Goal: Task Accomplishment & Management: Use online tool/utility

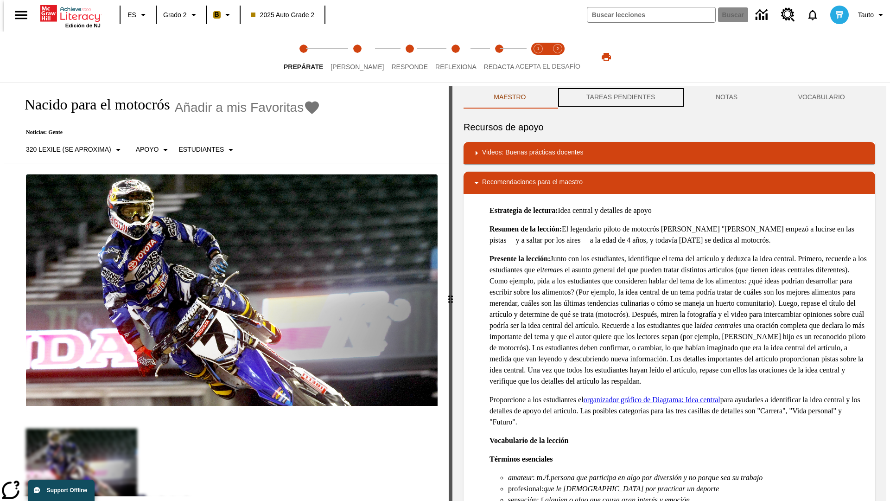
click at [620, 97] on button "TAREAS PENDIENTES" at bounding box center [620, 97] width 129 height 22
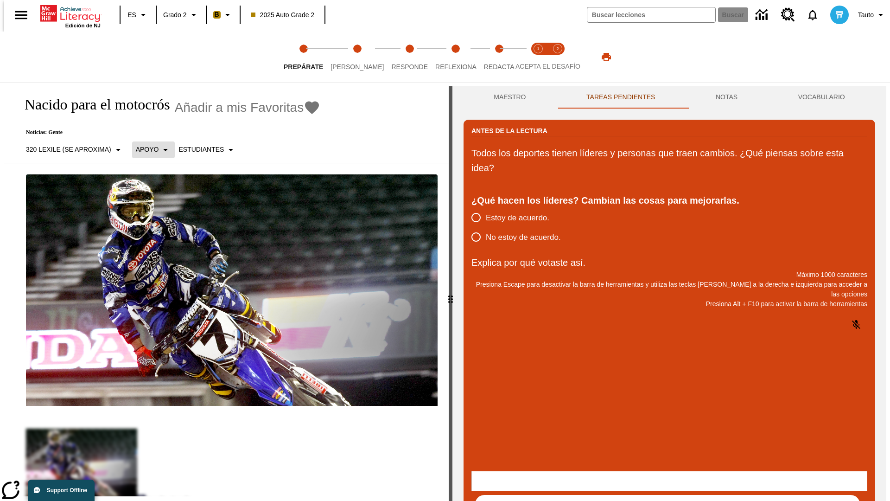
click at [148, 149] on p "Apoyo" at bounding box center [147, 150] width 23 height 10
click at [163, 203] on p "Apoyo" at bounding box center [162, 204] width 55 height 10
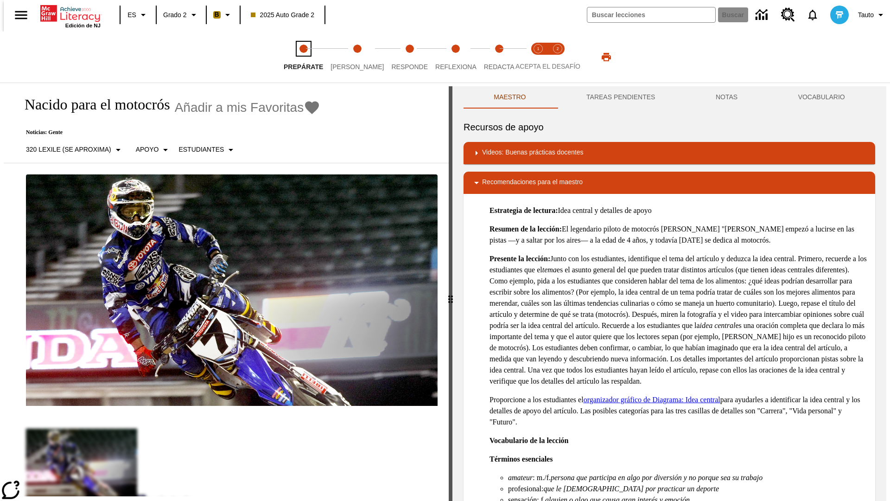
click at [303, 57] on span "Prepárate" at bounding box center [303, 63] width 39 height 17
click at [620, 97] on button "TAREAS PENDIENTES" at bounding box center [620, 97] width 129 height 22
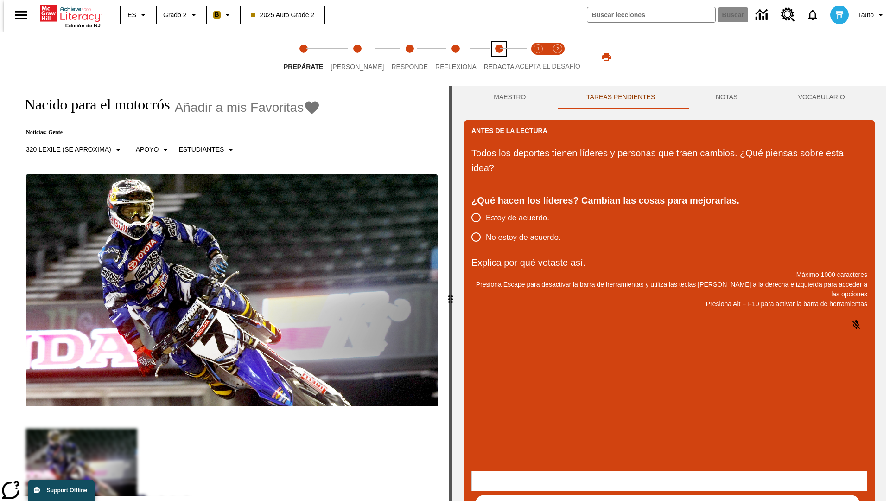
click at [489, 57] on span "Redacta" at bounding box center [499, 63] width 31 height 17
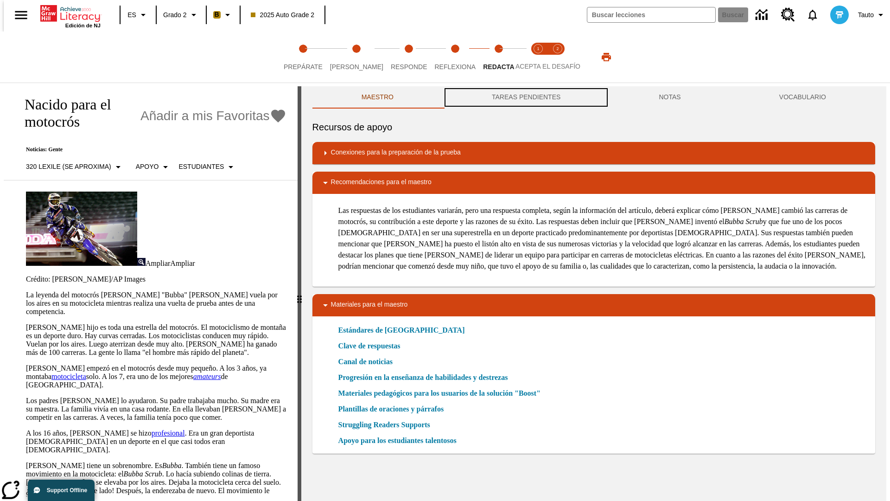
scroll to position [0, 0]
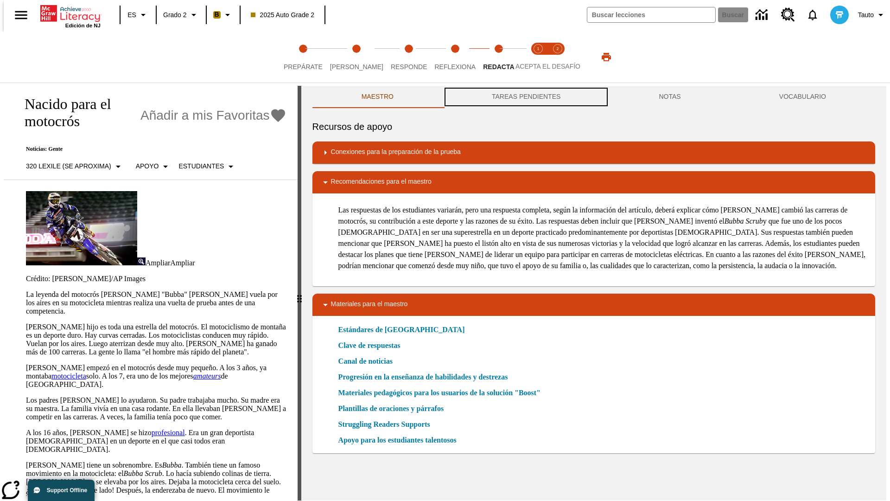
click at [525, 97] on button "TAREAS PENDIENTES" at bounding box center [526, 97] width 167 height 22
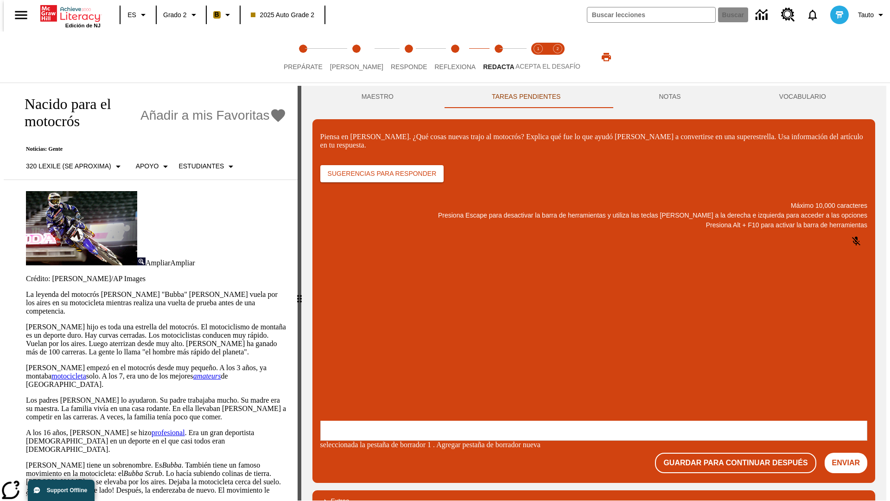
scroll to position [0, 0]
